Goal: Information Seeking & Learning: Learn about a topic

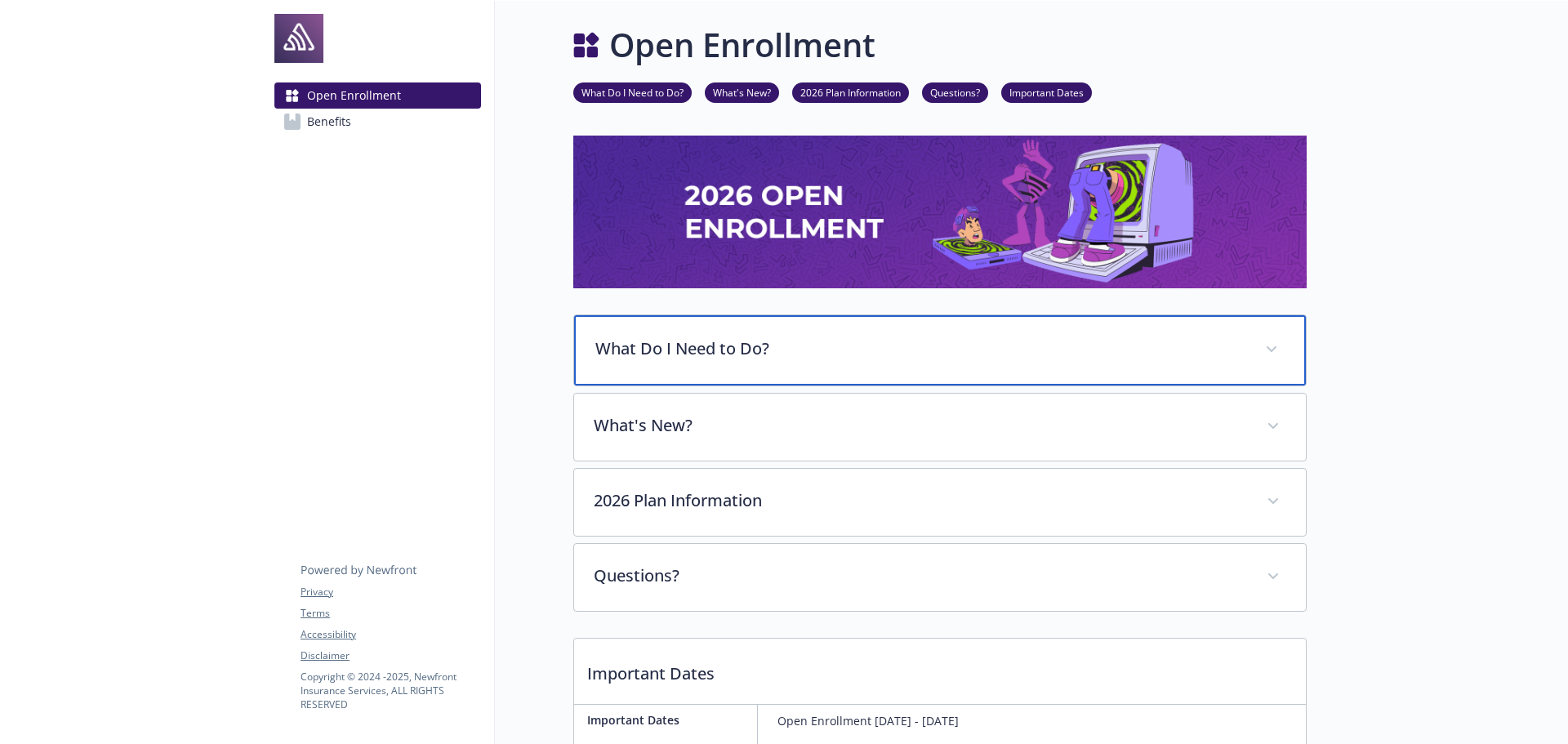
click at [690, 357] on p "What Do I Need to Do?" at bounding box center [920, 349] width 650 height 24
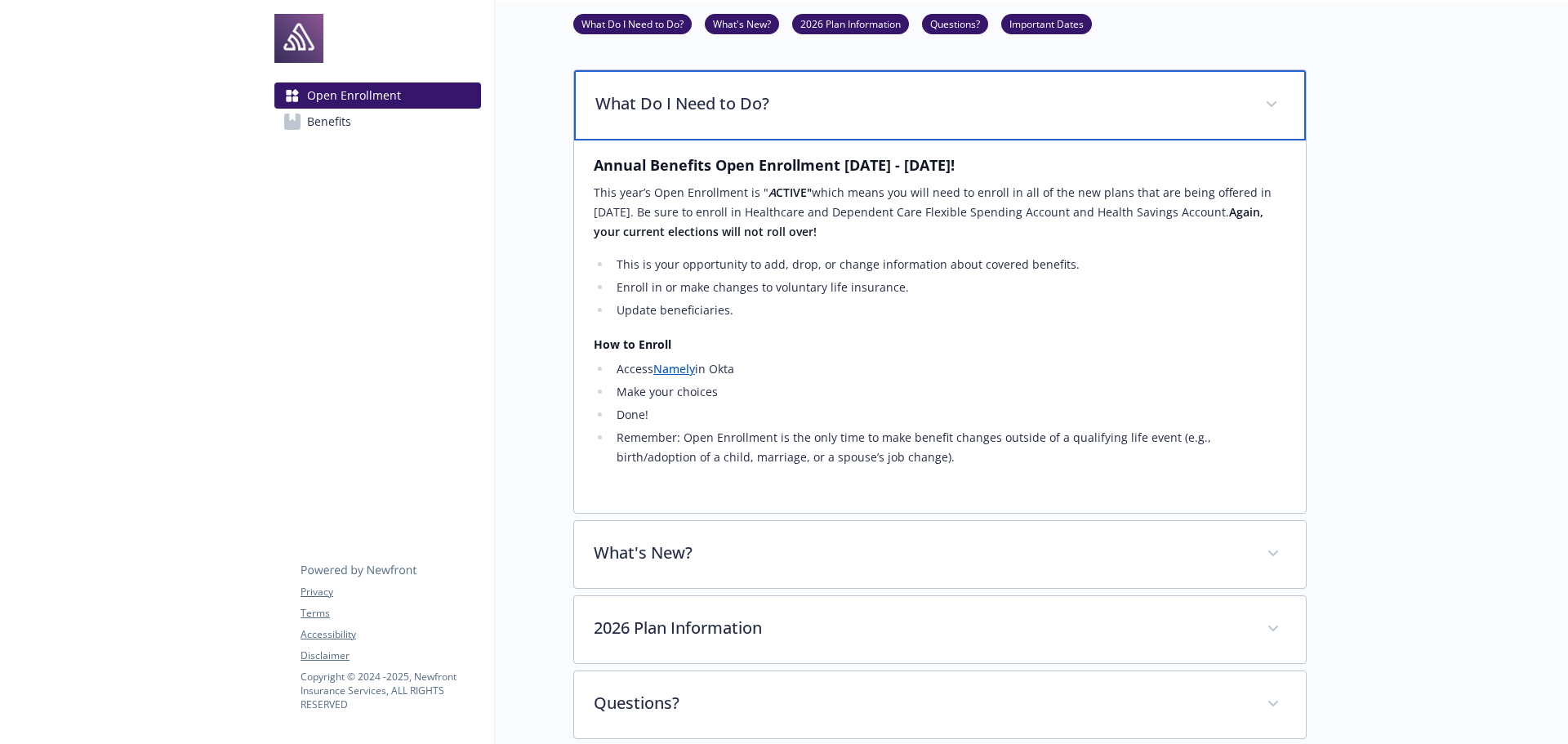
scroll to position [326, 0]
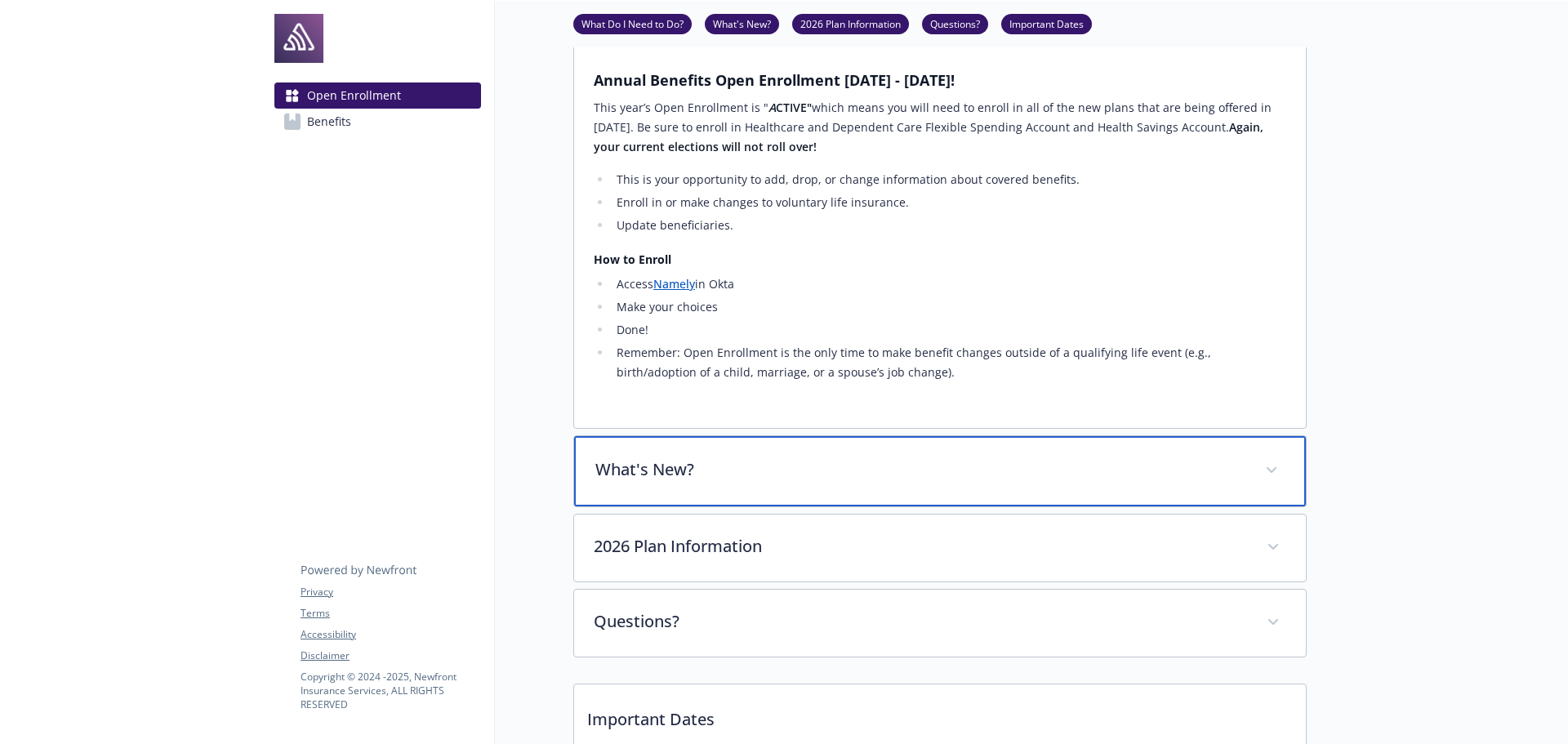
click at [685, 461] on p "What's New?" at bounding box center [920, 470] width 650 height 24
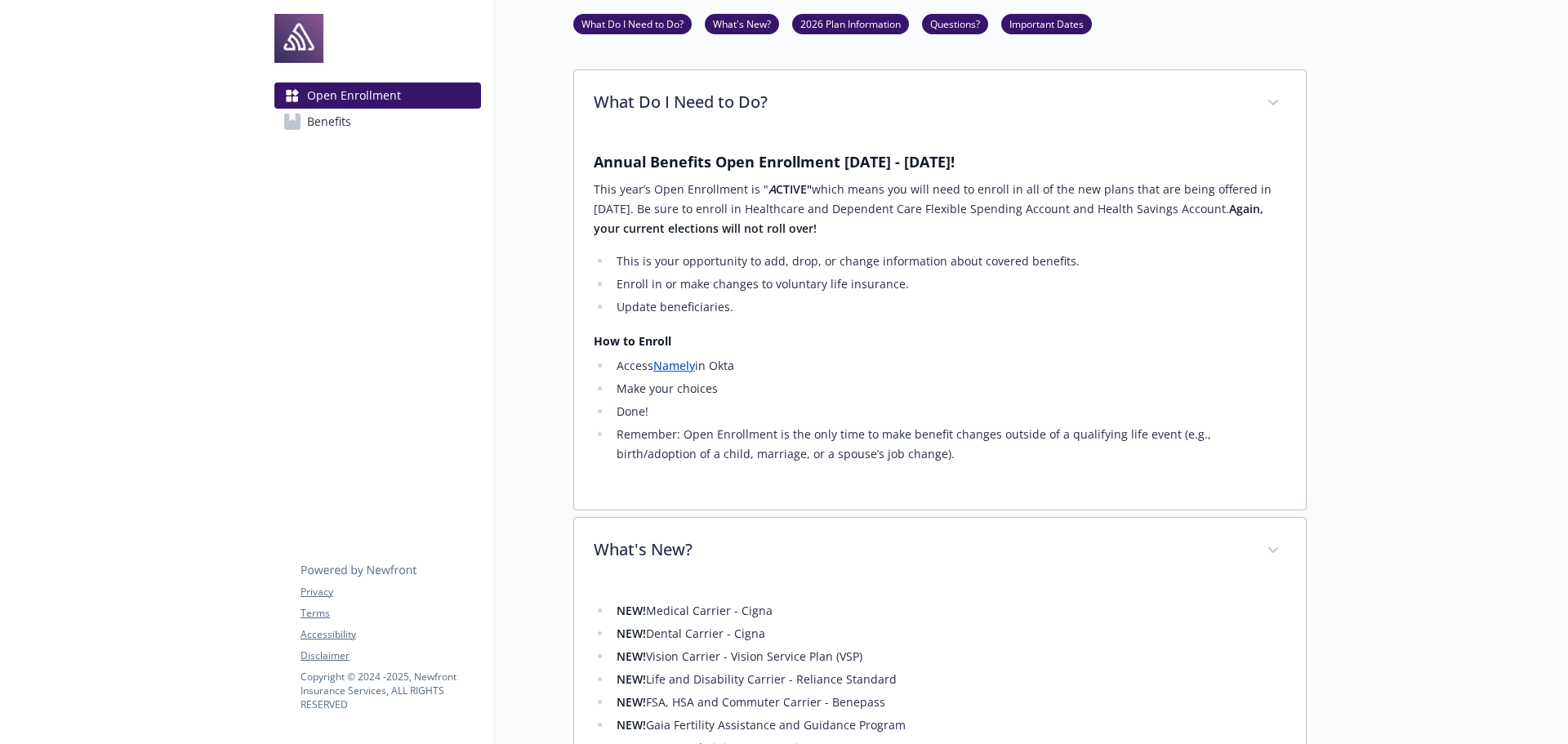
scroll to position [0, 0]
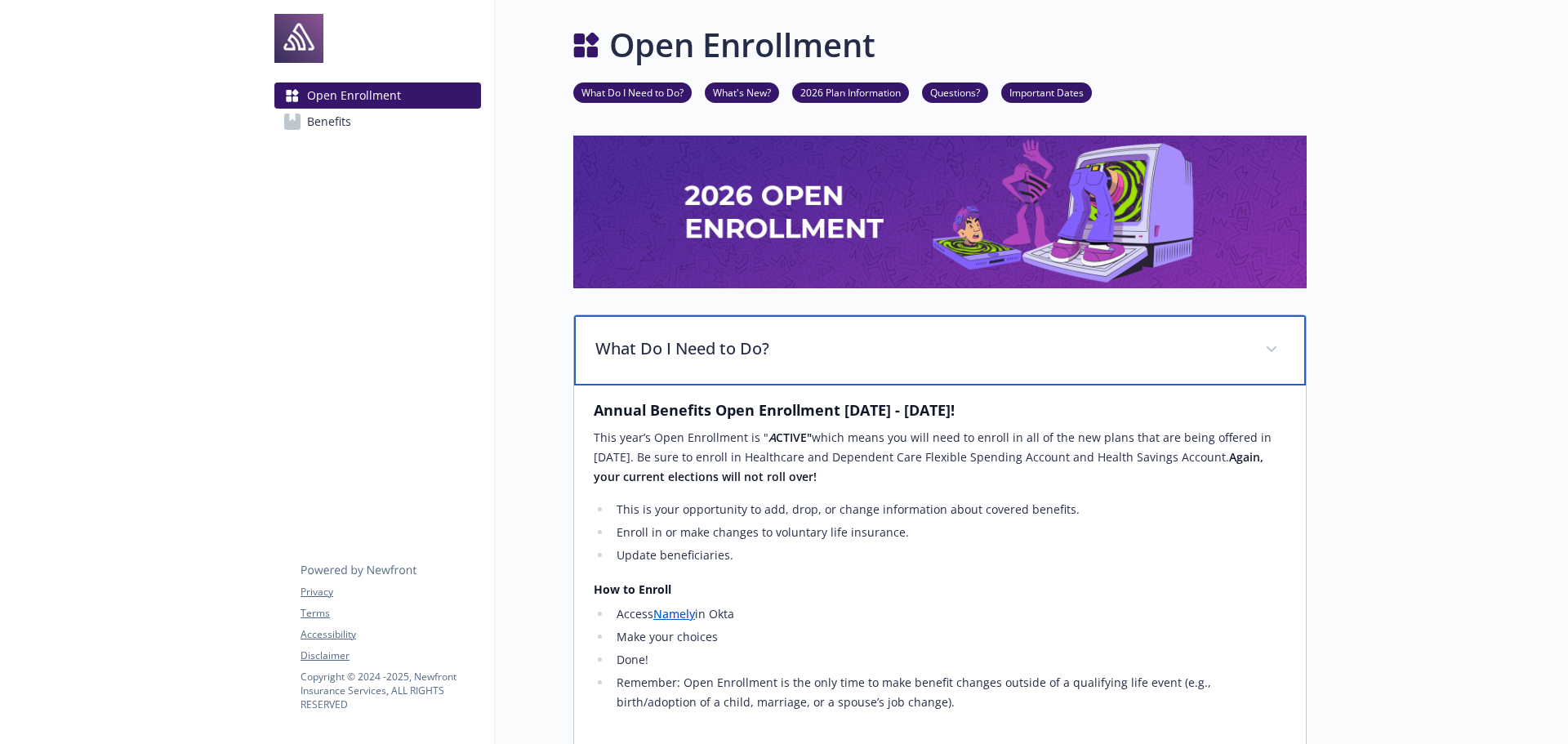
click at [730, 347] on p "What Do I Need to Do?" at bounding box center [920, 349] width 650 height 24
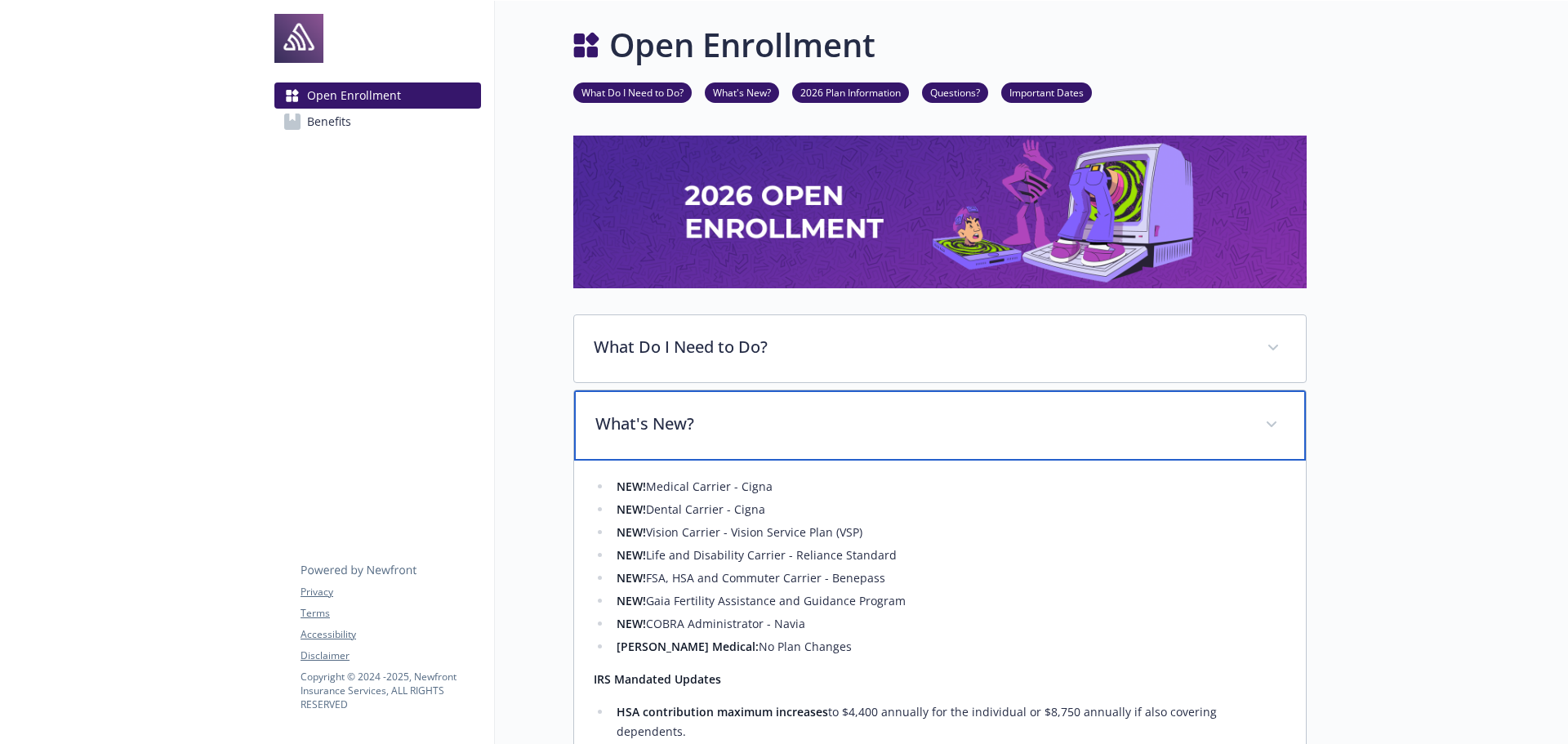
click at [702, 412] on div "What's New?" at bounding box center [939, 425] width 732 height 70
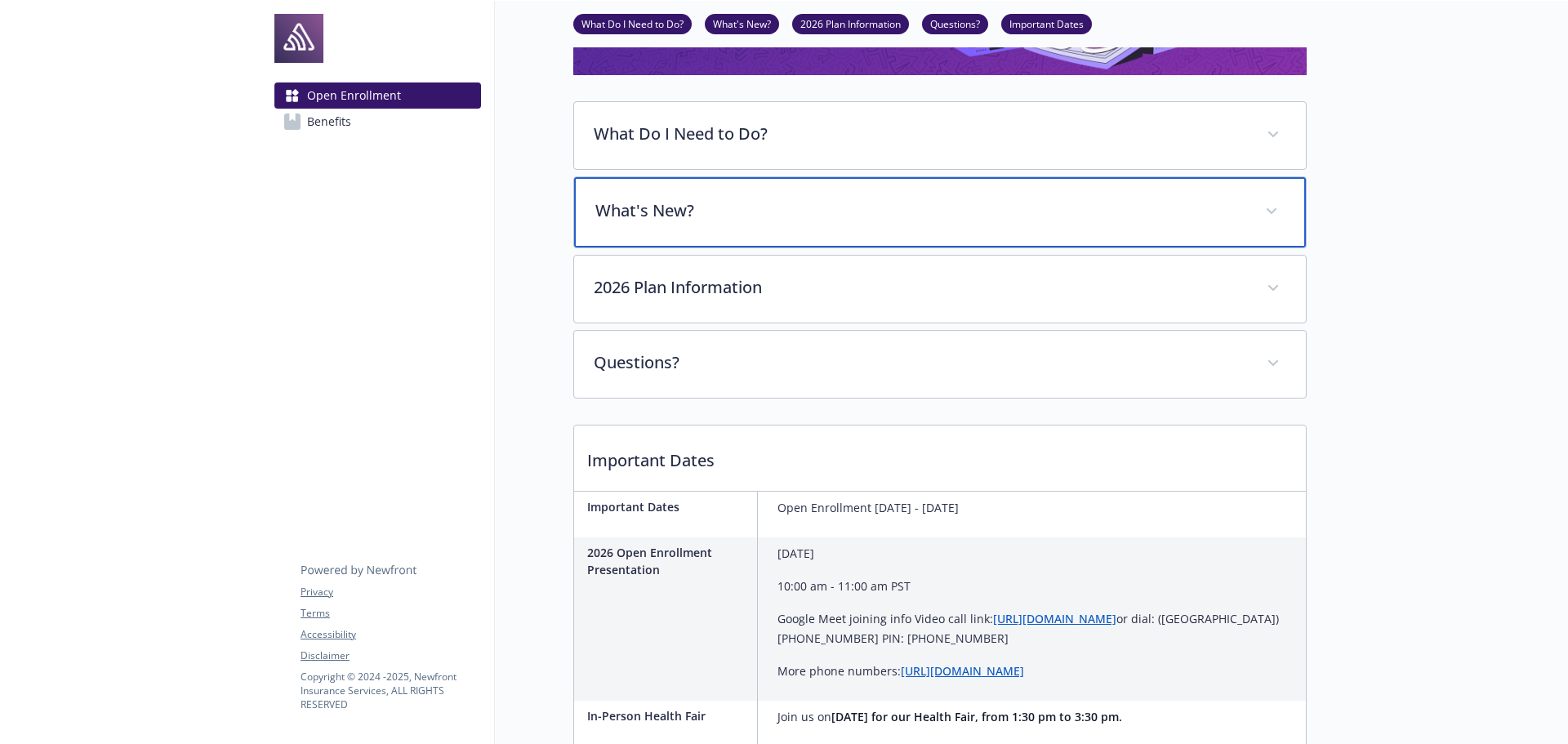
scroll to position [245, 0]
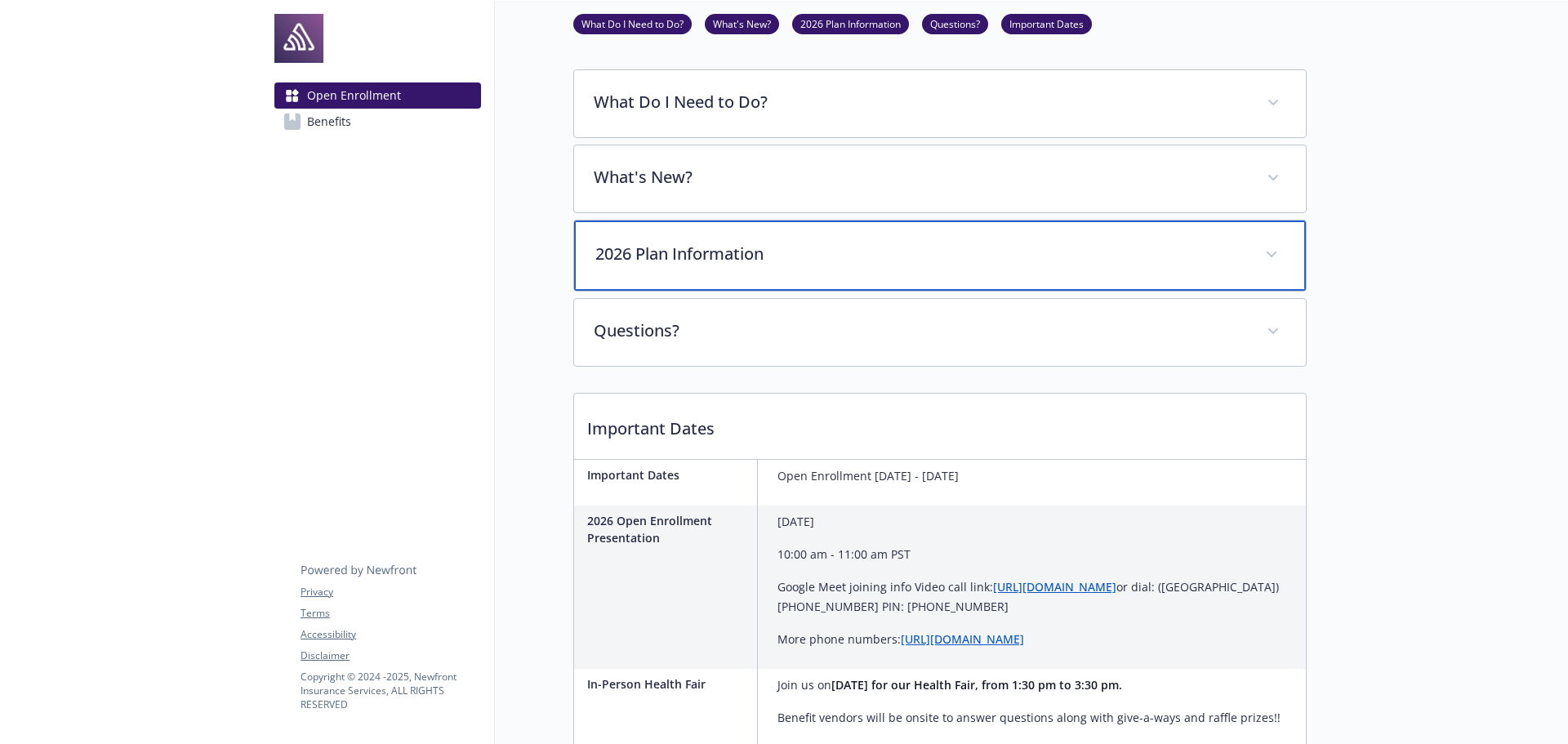
click at [695, 247] on p "2026 Plan Information" at bounding box center [920, 253] width 650 height 24
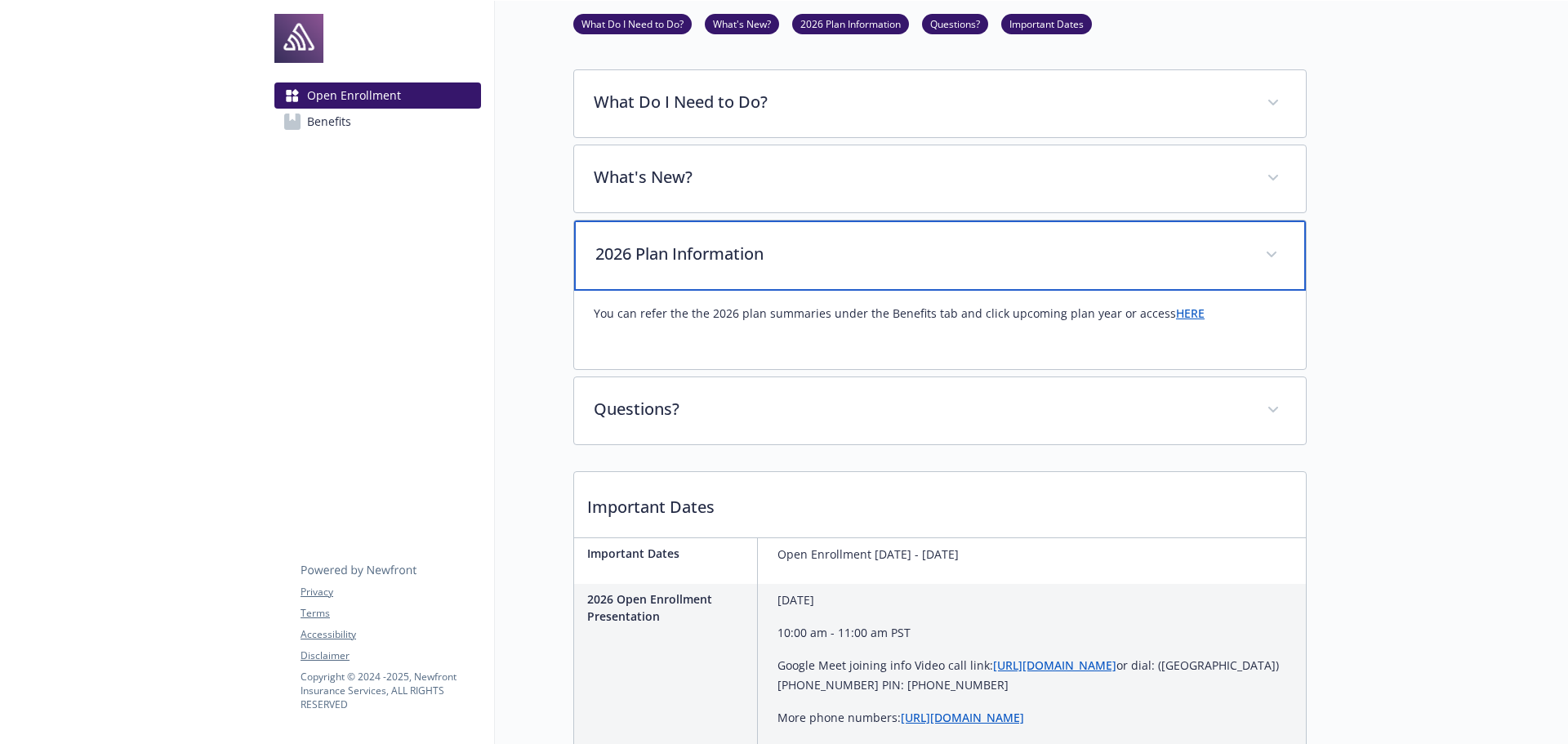
click at [695, 247] on p "2026 Plan Information" at bounding box center [920, 253] width 650 height 24
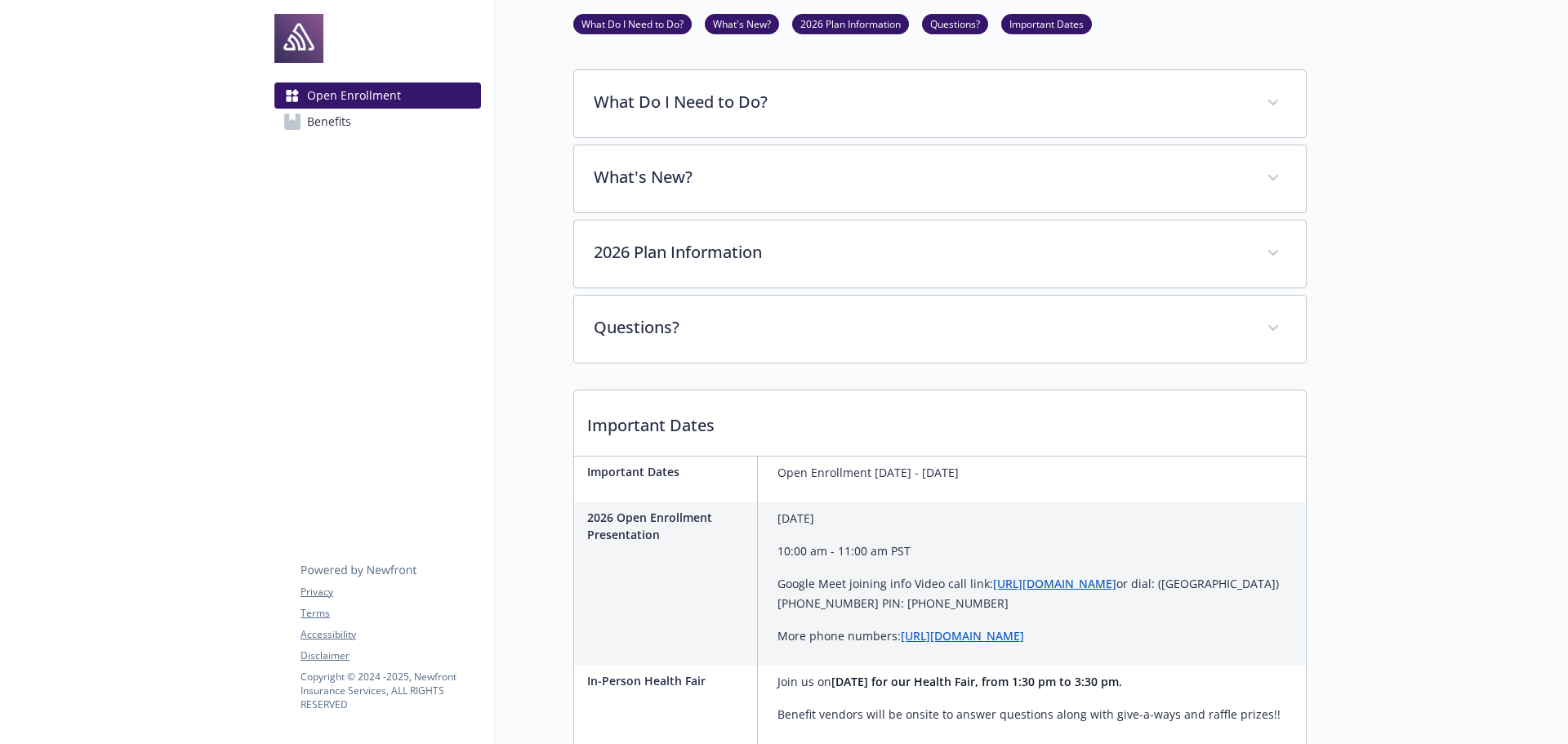
click at [674, 369] on div "What Do I Need to Do? Annual Benefits Open Enrollment [DATE] - [DATE]! This yea…" at bounding box center [939, 399] width 734 height 1017
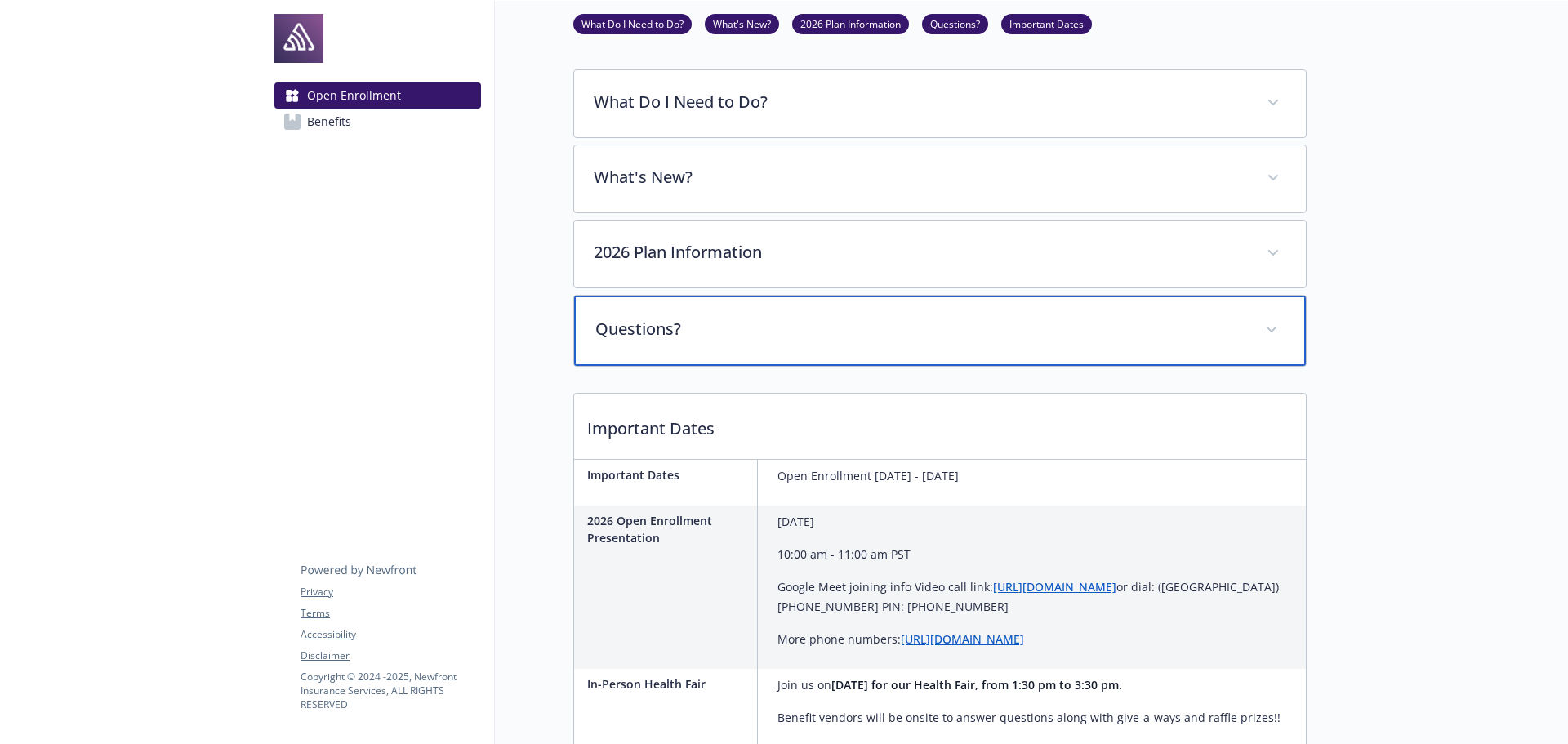
click at [675, 351] on div "Questions?" at bounding box center [939, 331] width 732 height 70
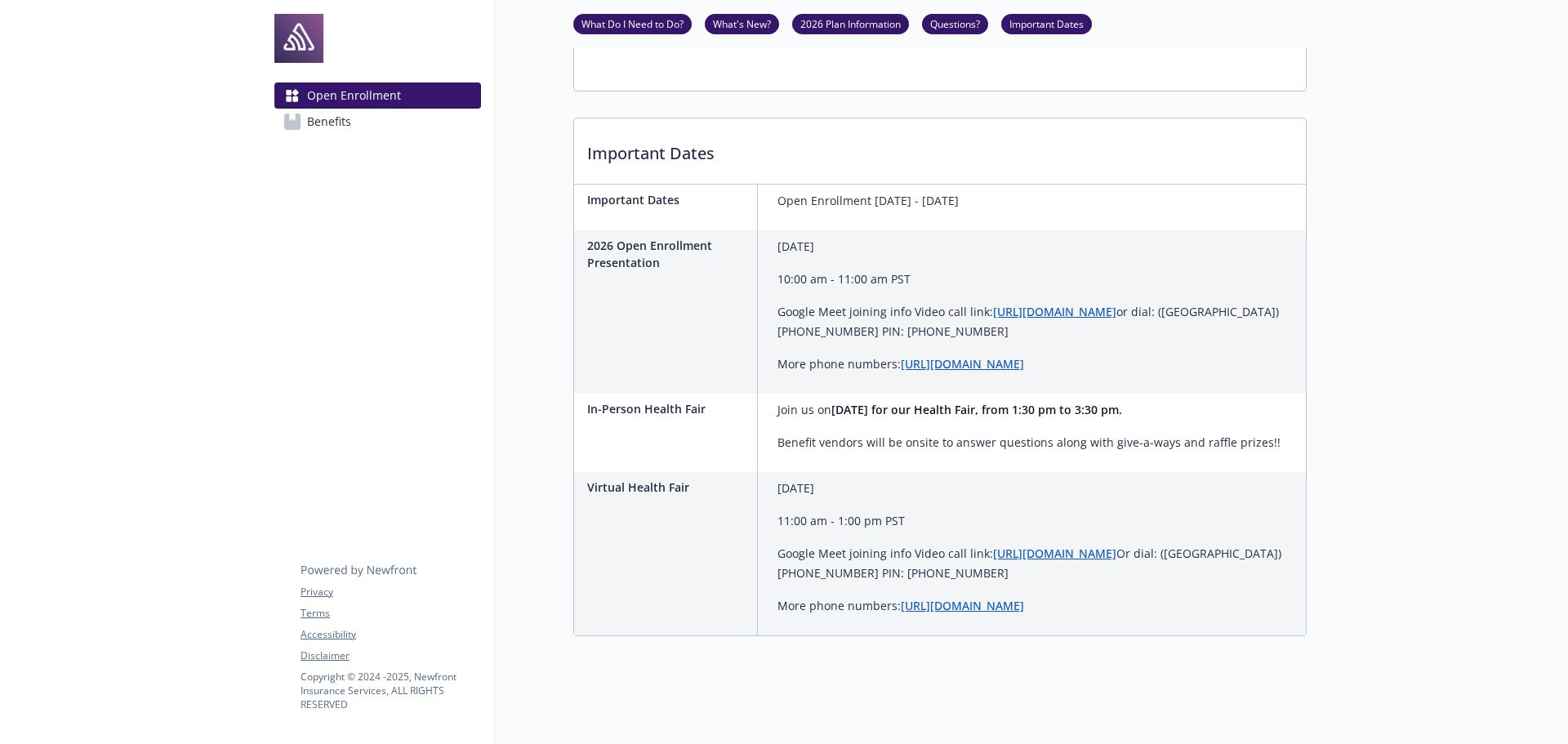
scroll to position [797, 0]
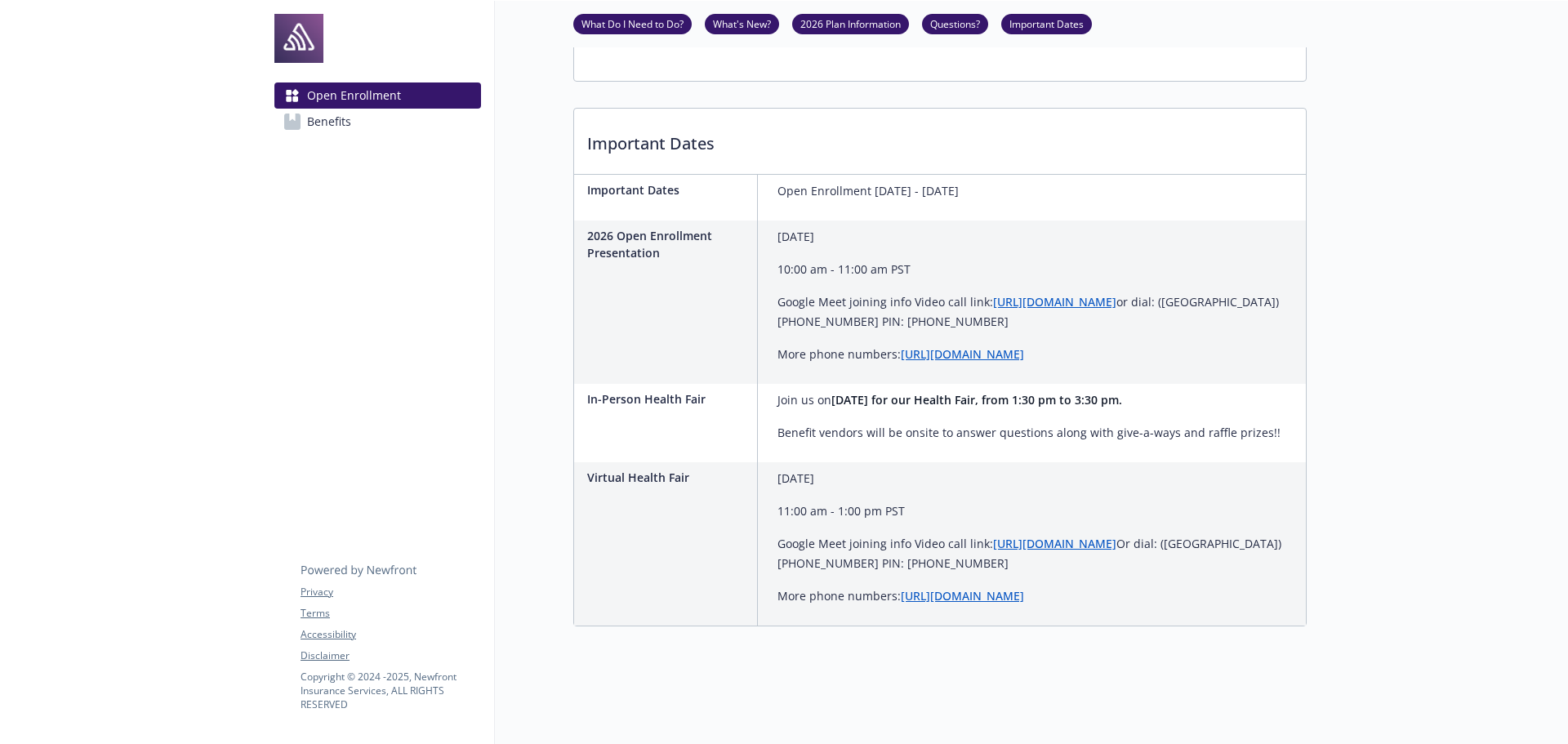
click at [847, 29] on link "2026 Plan Information" at bounding box center [850, 23] width 117 height 16
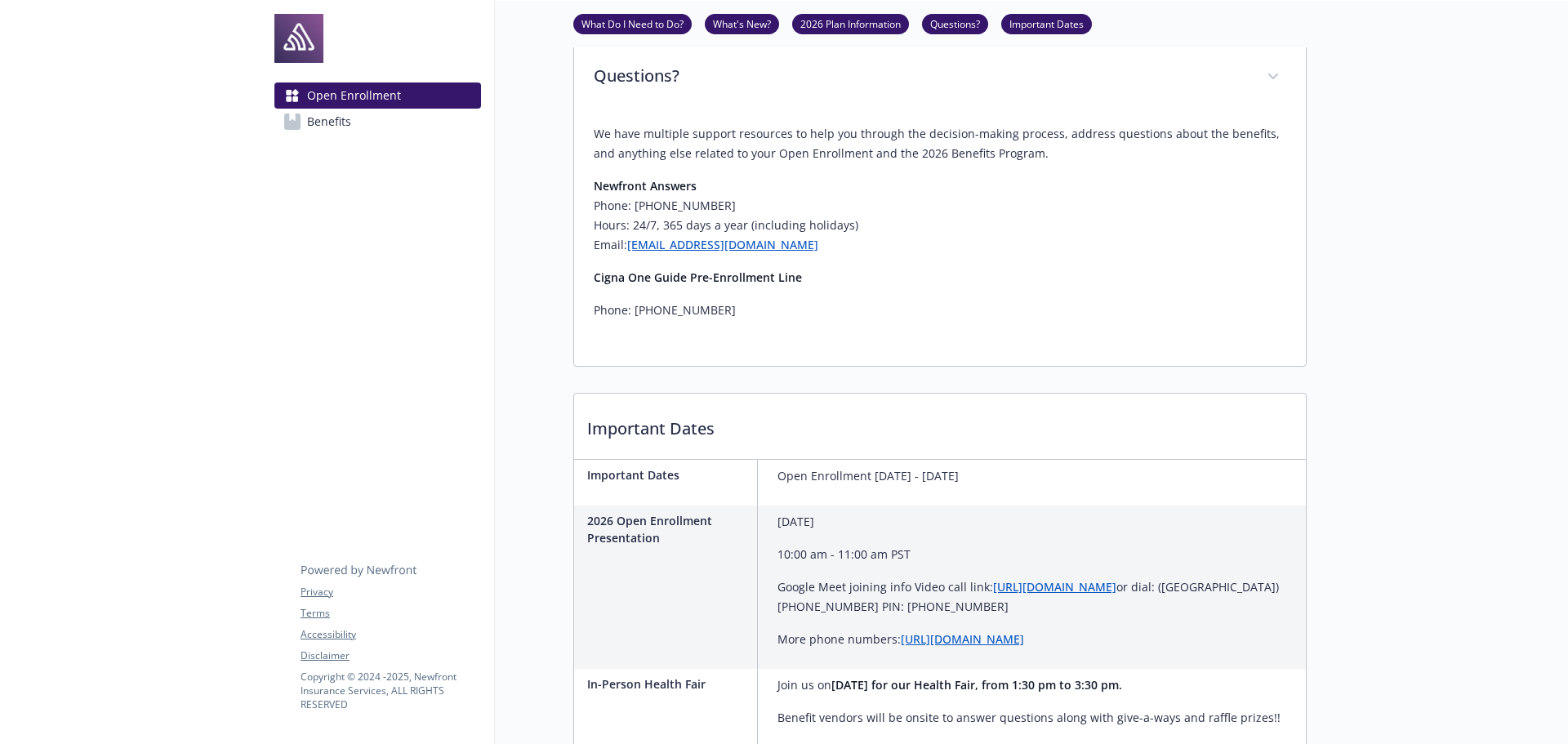
scroll to position [414, 12]
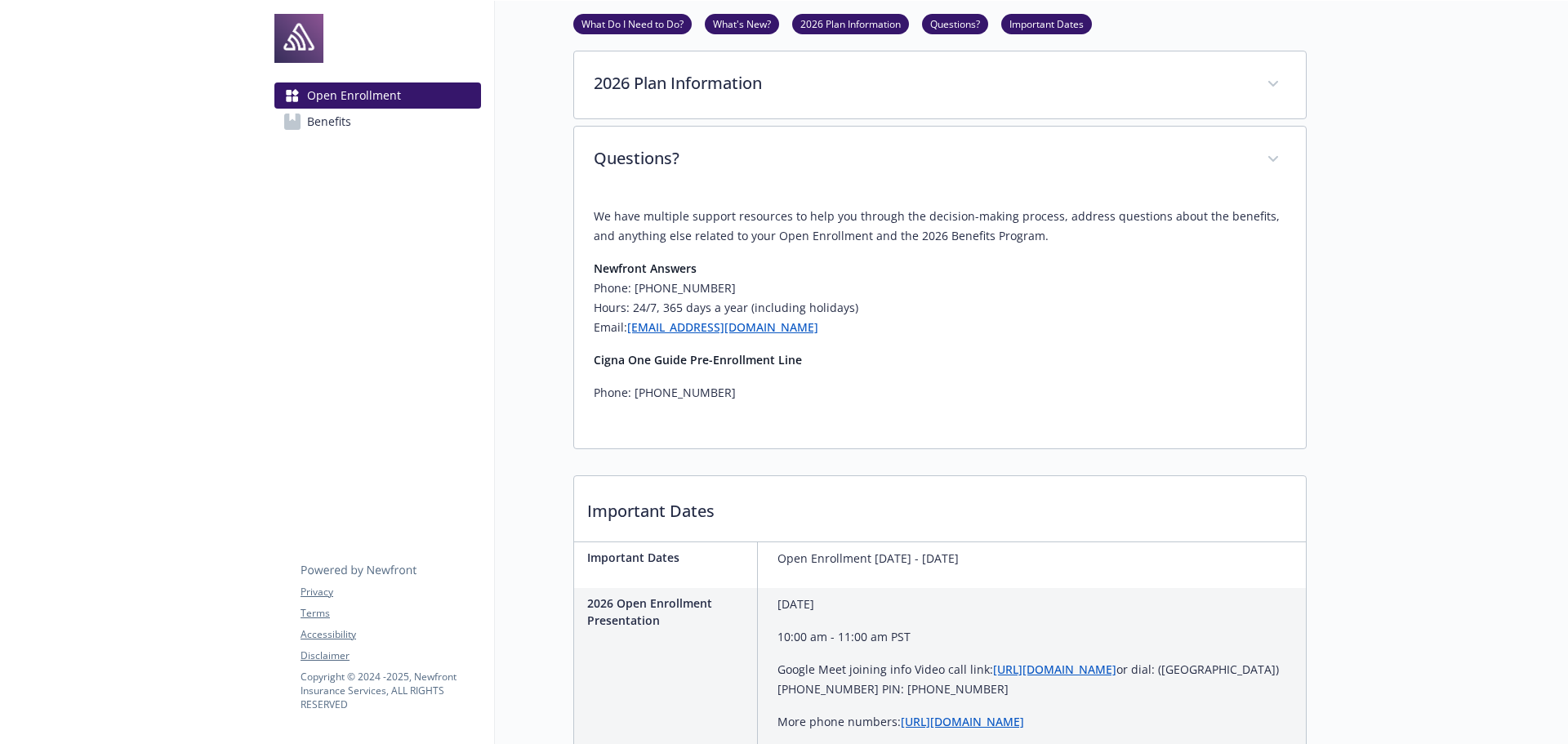
click at [694, 359] on strong "Cigna One Guide Pre-Enrollment Line" at bounding box center [698, 359] width 208 height 16
click at [946, 28] on link "Questions?" at bounding box center [955, 23] width 66 height 16
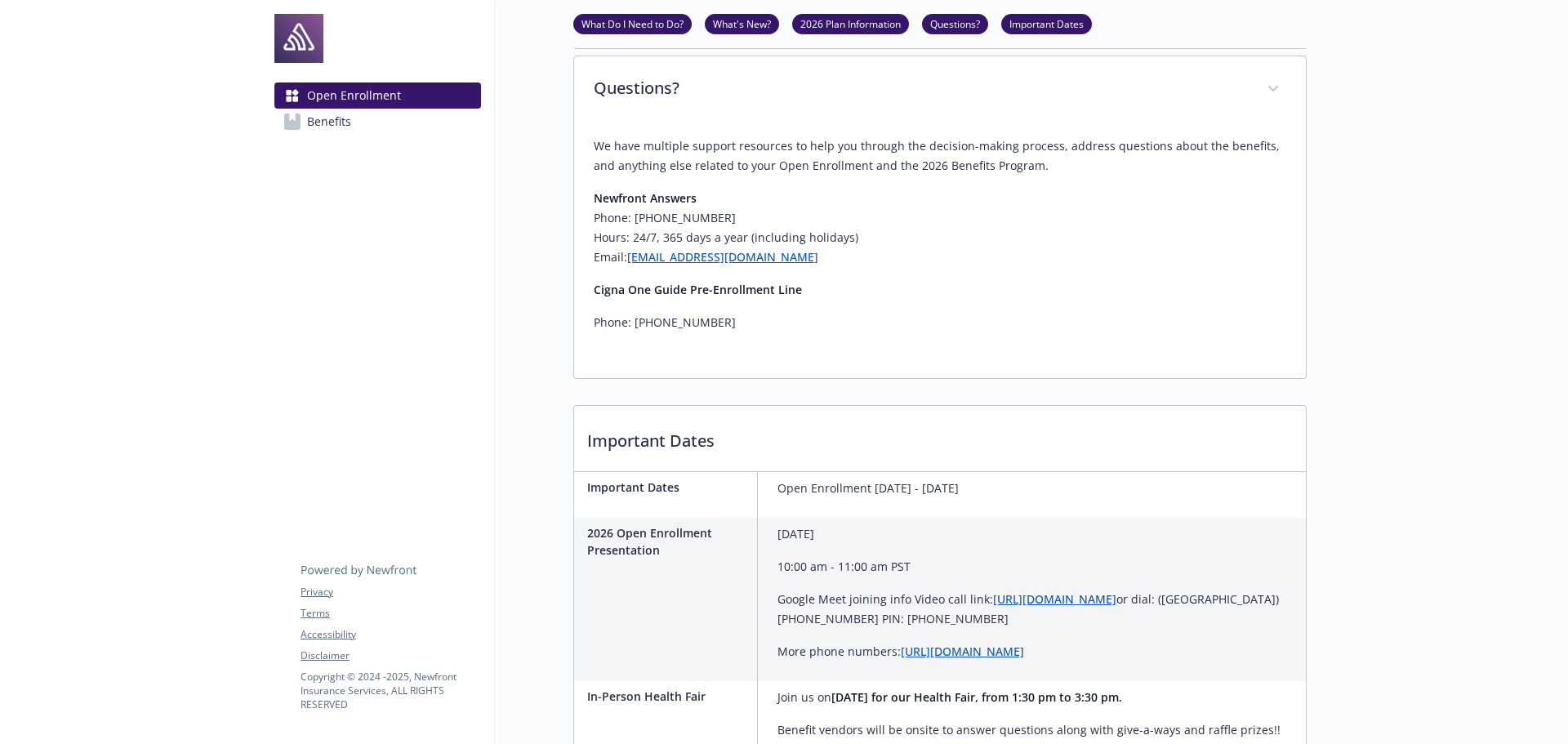
scroll to position [489, 12]
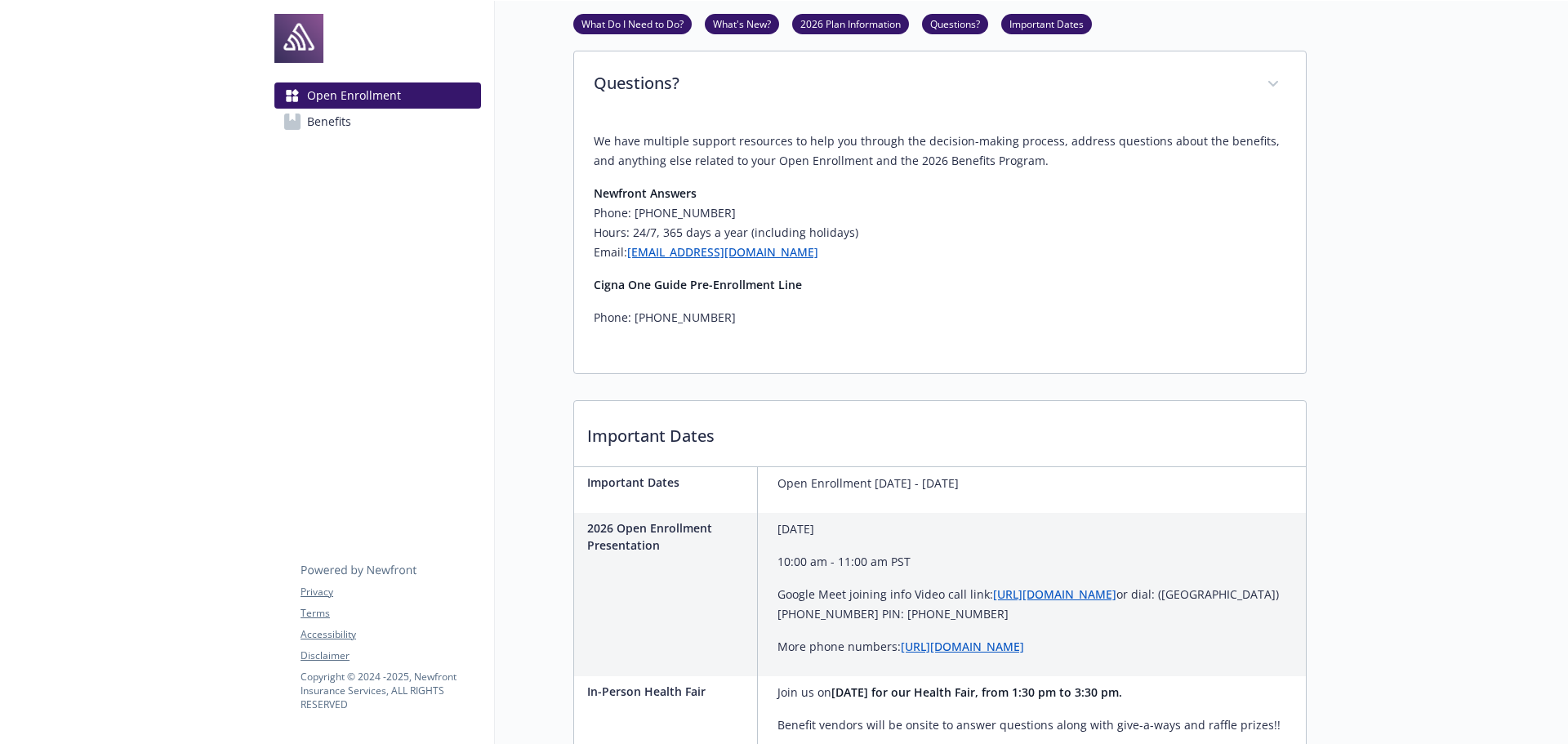
click at [1039, 26] on link "Important Dates" at bounding box center [1046, 23] width 90 height 16
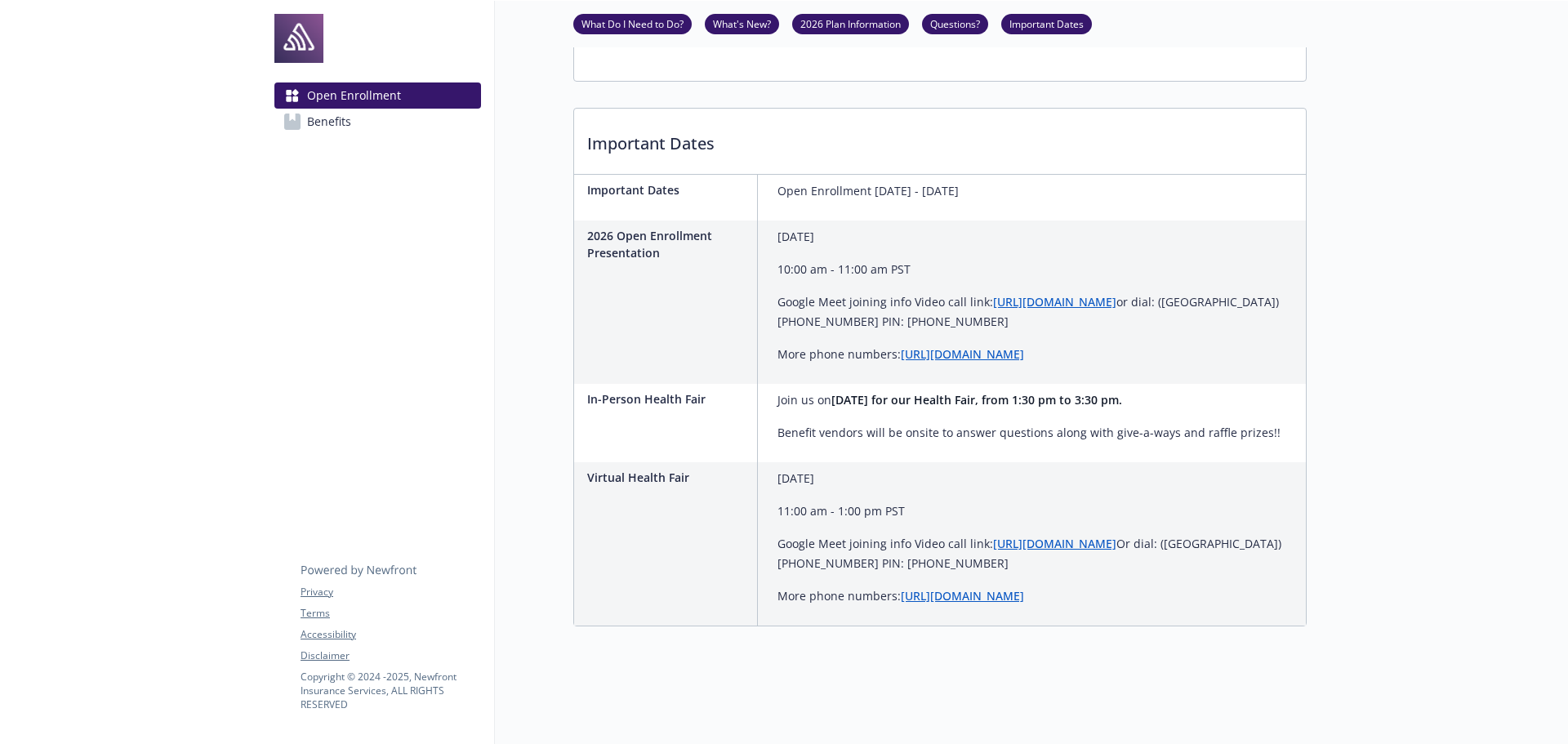
scroll to position [793, 12]
click at [806, 317] on p "Google Meet joining info Video call link: [URL][DOMAIN_NAME] or dial: ‪([GEOGRA…" at bounding box center [1038, 312] width 522 height 39
